Goal: Task Accomplishment & Management: Manage account settings

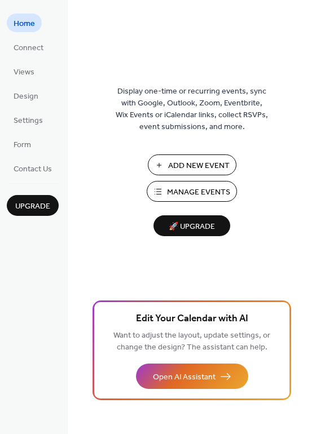
click at [178, 195] on span "Manage Events" at bounding box center [198, 193] width 63 height 12
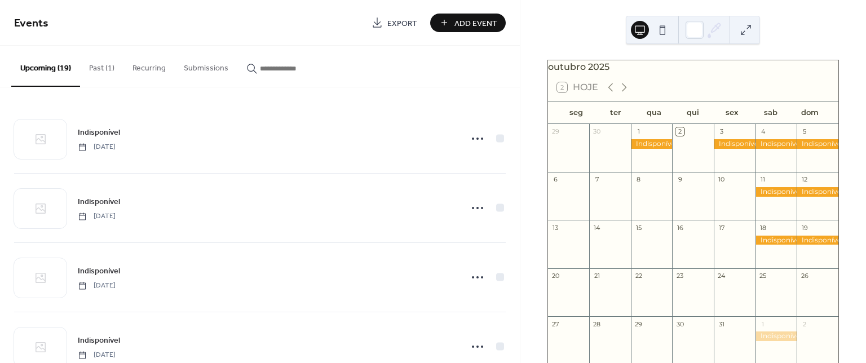
click at [109, 69] on button "Past (1)" at bounding box center [101, 66] width 43 height 40
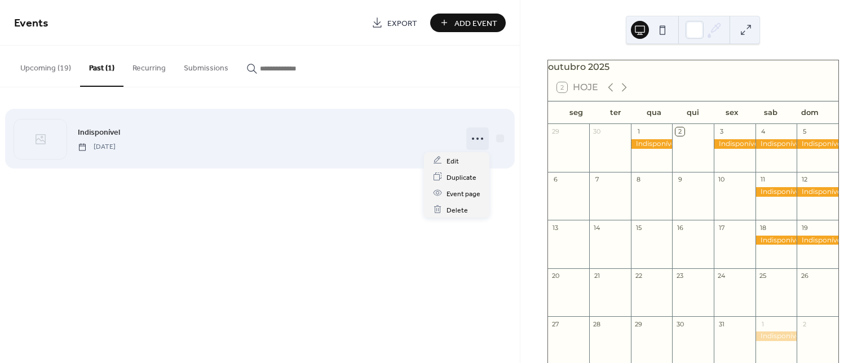
click at [479, 137] on icon at bounding box center [478, 139] width 18 height 18
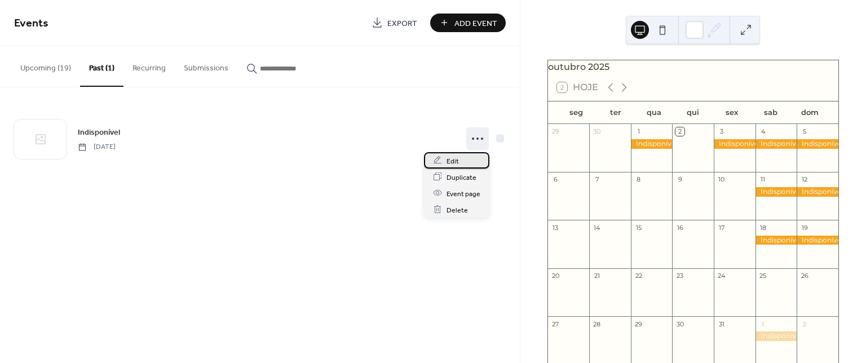
click at [470, 162] on div "Edit" at bounding box center [456, 160] width 65 height 16
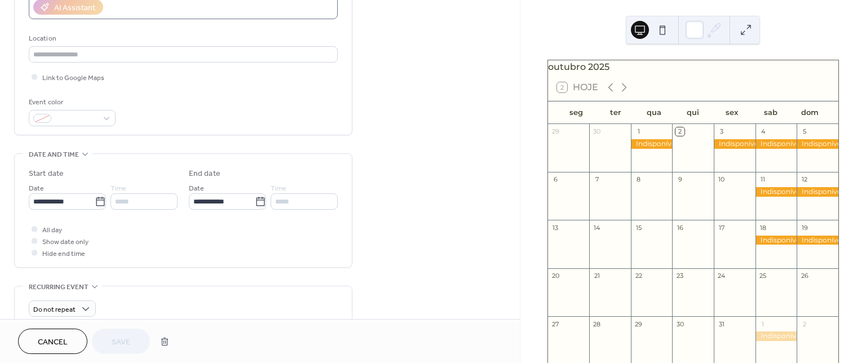
scroll to position [301, 0]
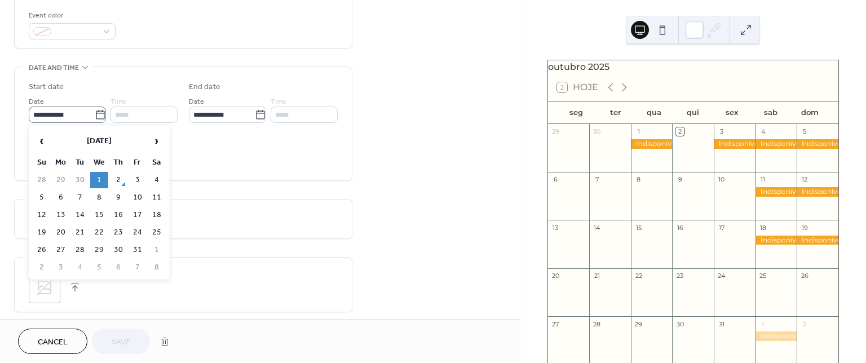
click at [95, 113] on icon at bounding box center [100, 114] width 11 height 11
click at [95, 113] on input "**********" at bounding box center [62, 115] width 66 height 16
click at [156, 144] on span "›" at bounding box center [156, 141] width 17 height 23
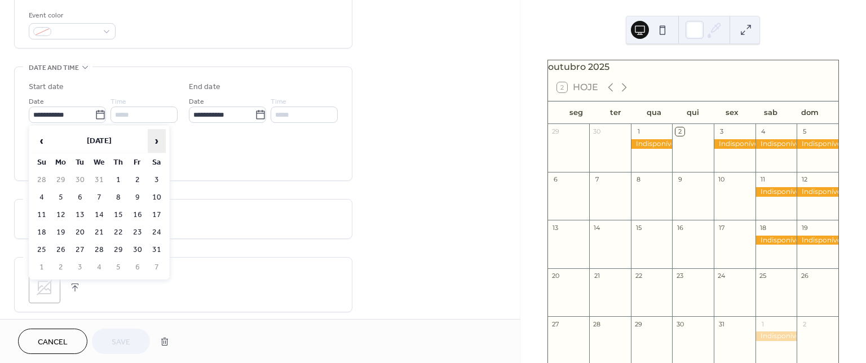
click at [156, 144] on span "›" at bounding box center [156, 141] width 17 height 23
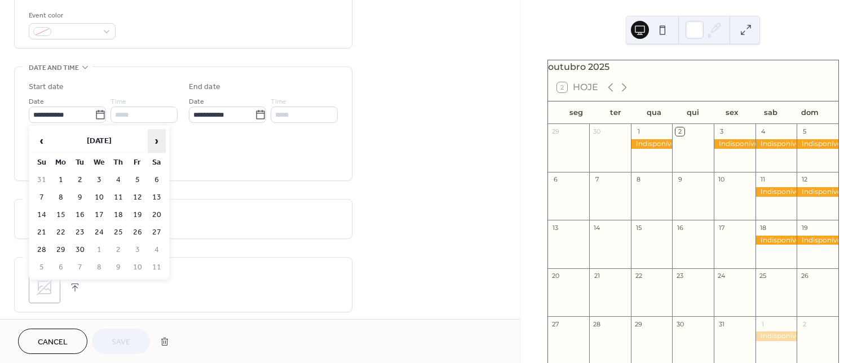
click at [156, 144] on span "›" at bounding box center [156, 141] width 17 height 23
click at [161, 231] on td "25" at bounding box center [157, 232] width 18 height 16
type input "**********"
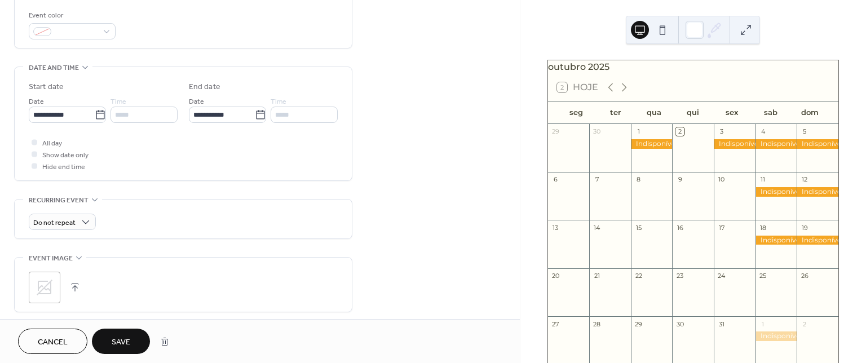
click at [121, 337] on span "Save" at bounding box center [121, 343] width 19 height 12
